Goal: Navigation & Orientation: Find specific page/section

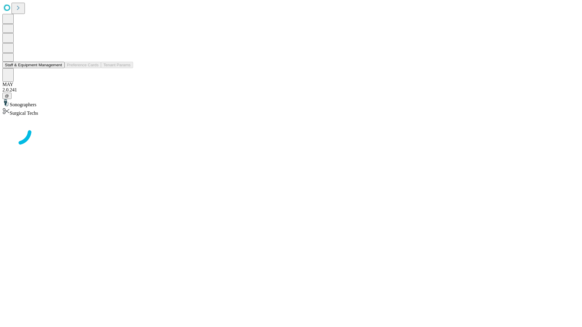
click at [58, 68] on button "Staff & Equipment Management" at bounding box center [33, 65] width 62 height 6
